Goal: Check status: Check status

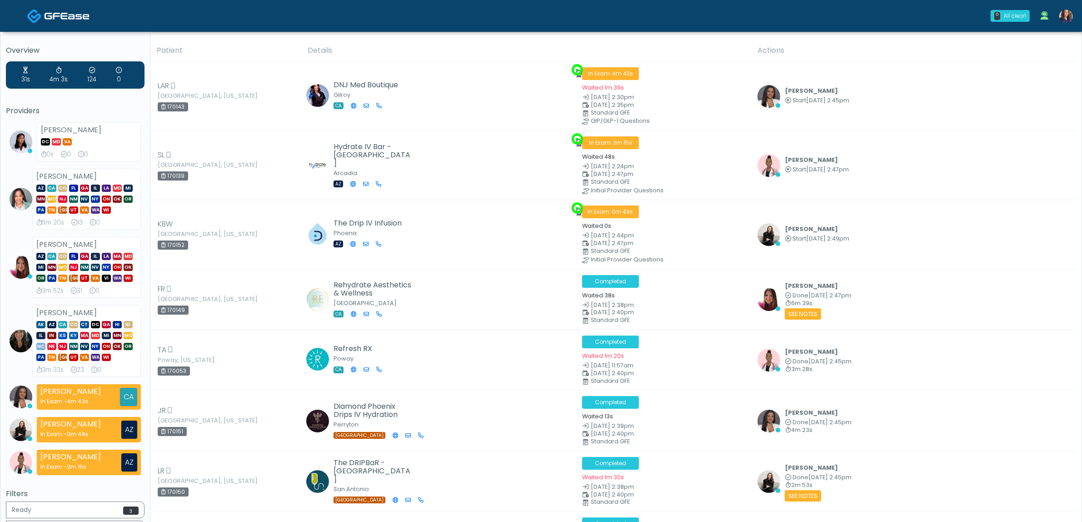
drag, startPoint x: 587, startPoint y: 258, endPoint x: 307, endPoint y: 12, distance: 372.8
